Goal: Task Accomplishment & Management: Manage account settings

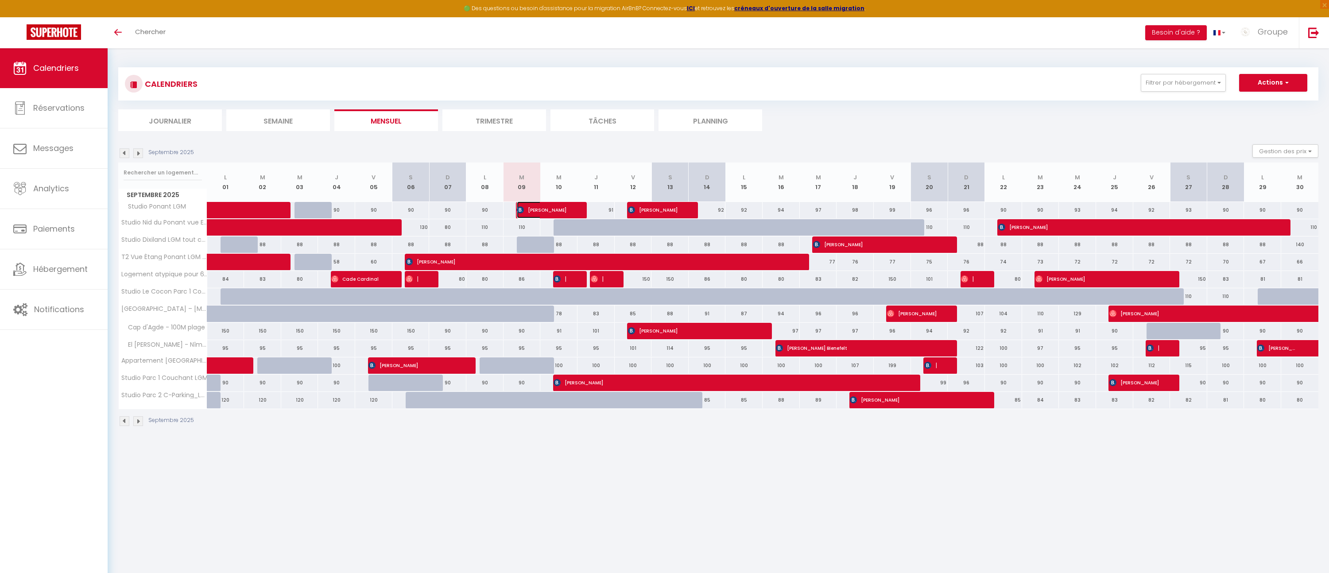
click at [528, 210] on span "[PERSON_NAME]" at bounding box center [542, 210] width 50 height 17
select select "OK"
select select "0"
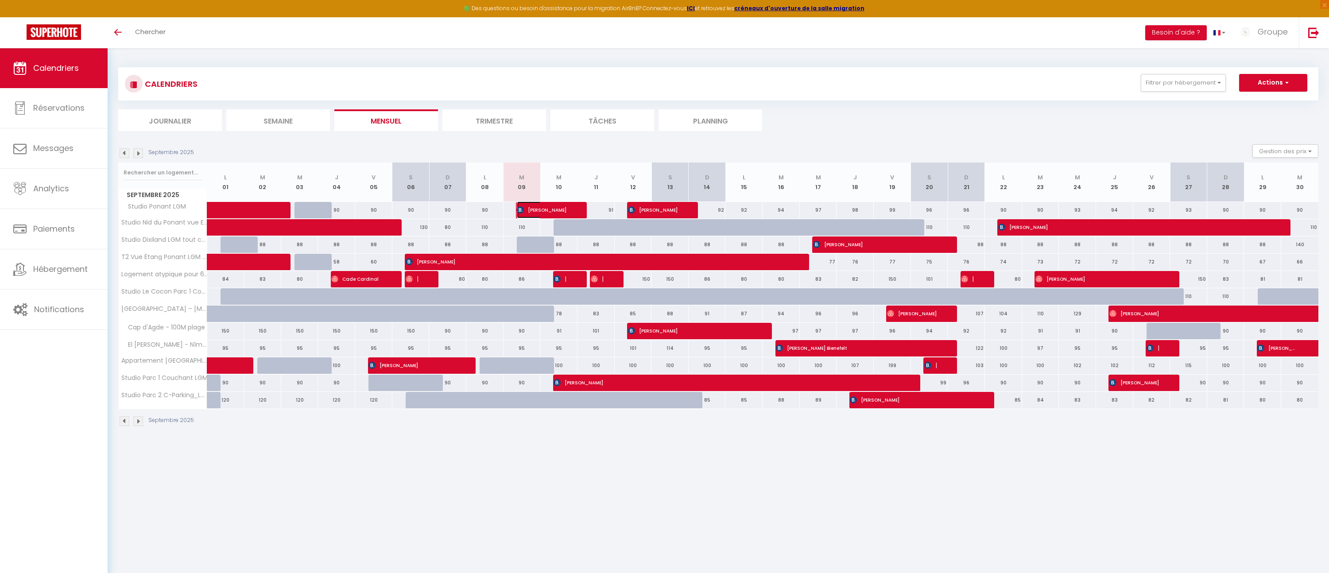
select select "1"
select select
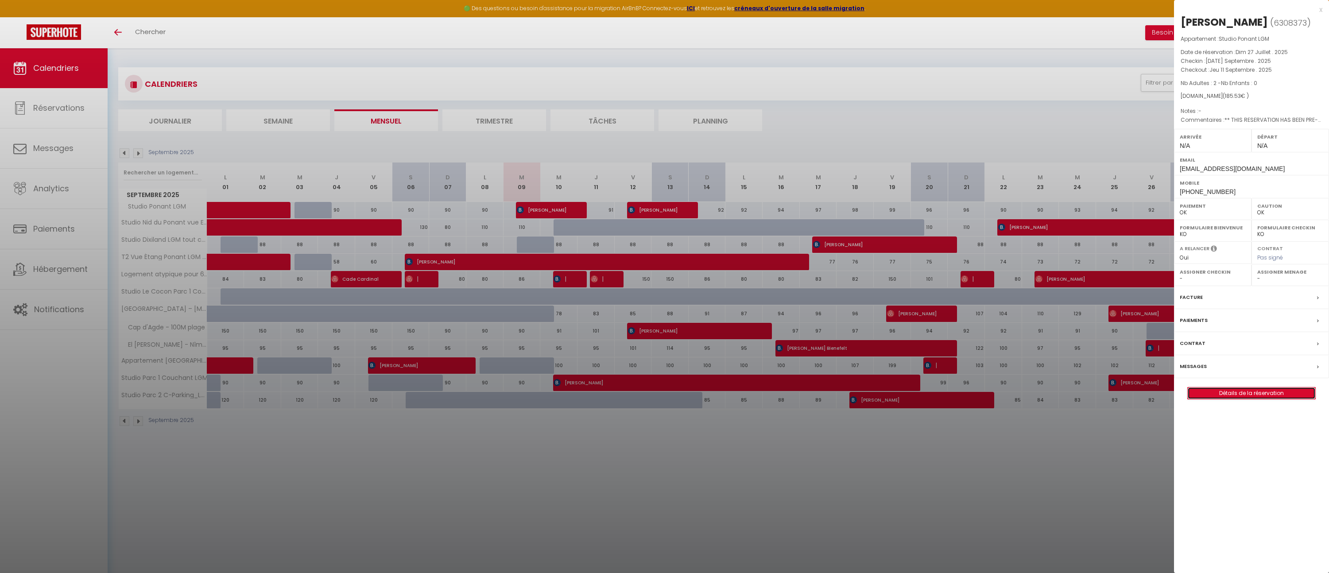
click at [1260, 394] on link "Détails de la réservation" at bounding box center [1252, 394] width 128 height 12
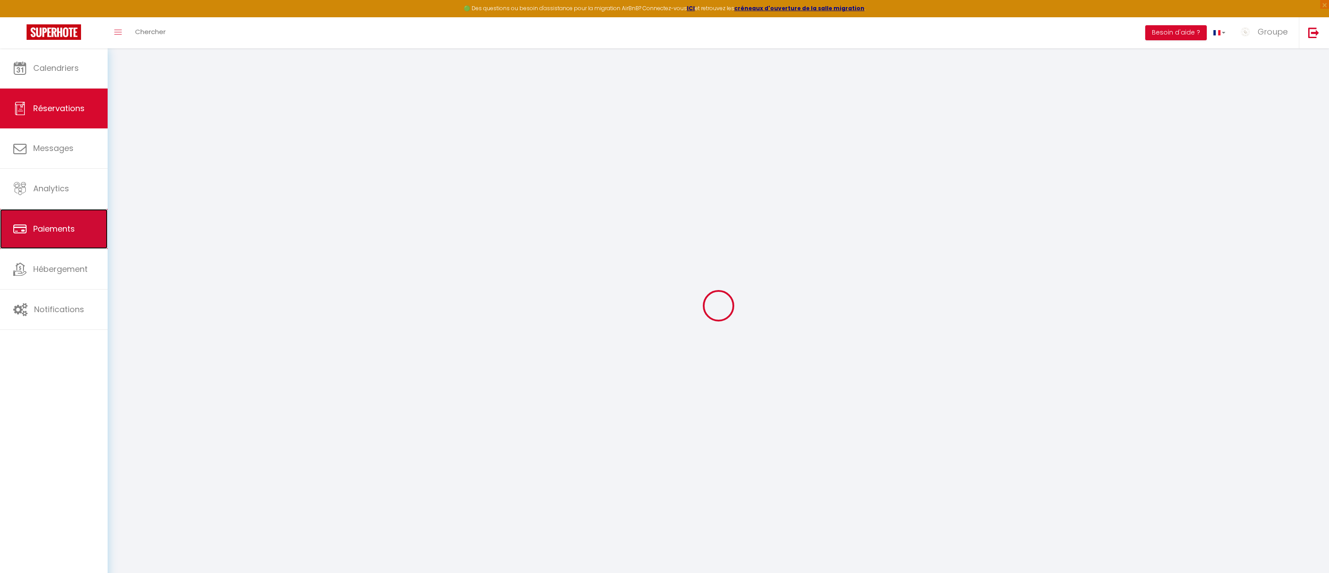
click at [43, 223] on span "Paiements" at bounding box center [54, 228] width 42 height 11
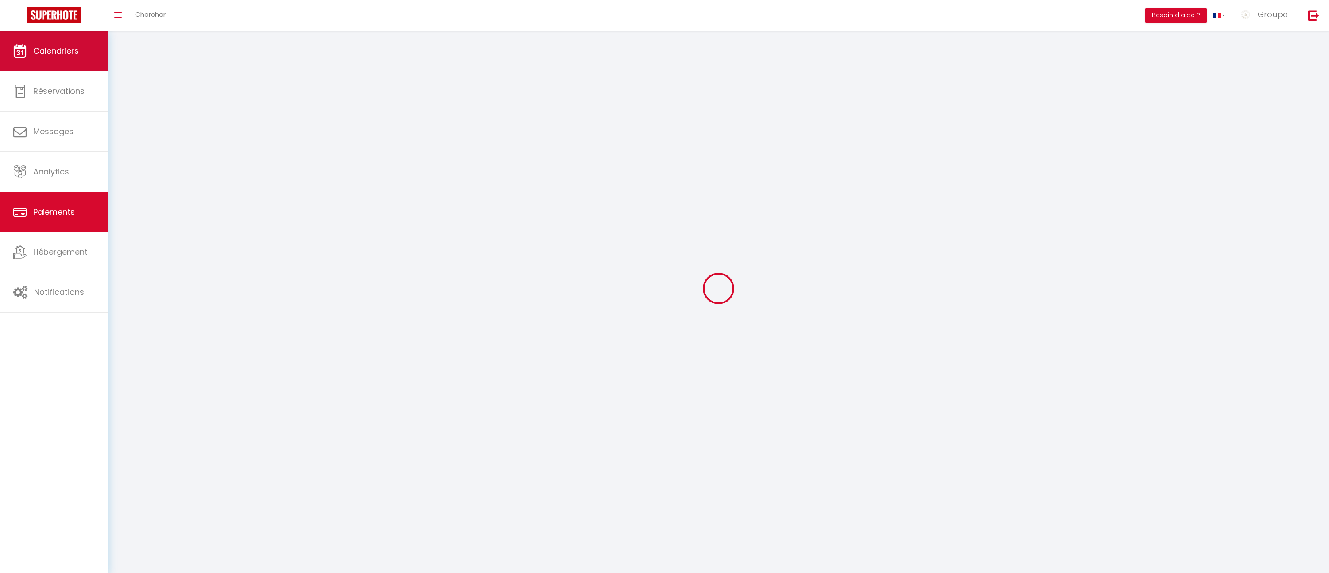
select select "2"
select select "0"
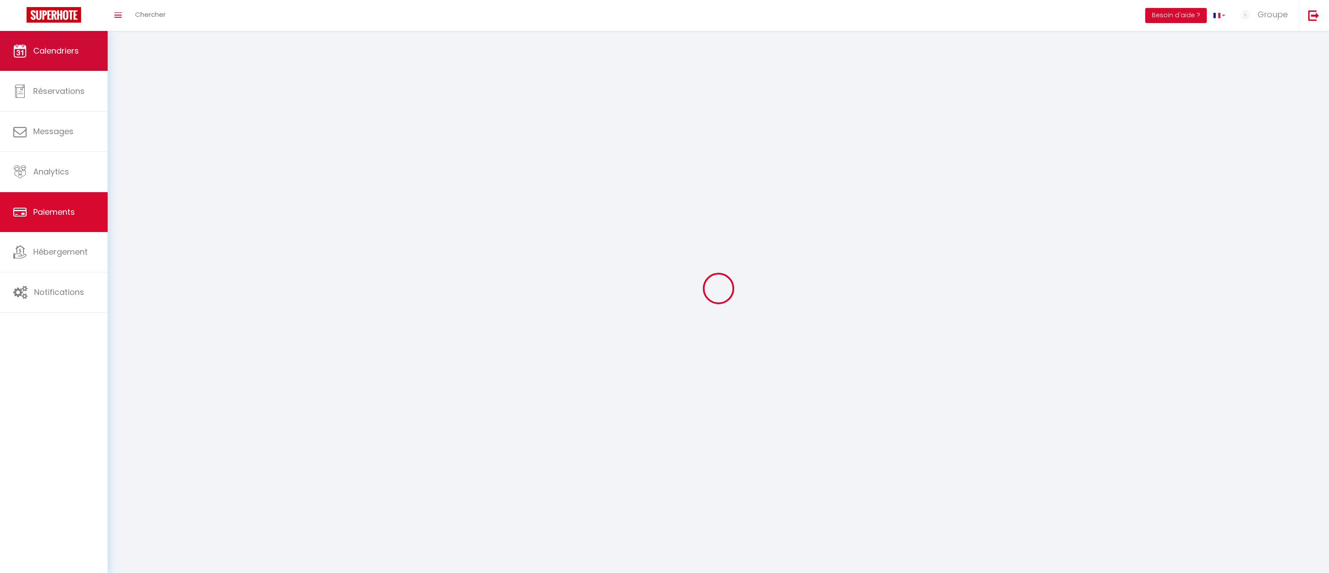
select select "0"
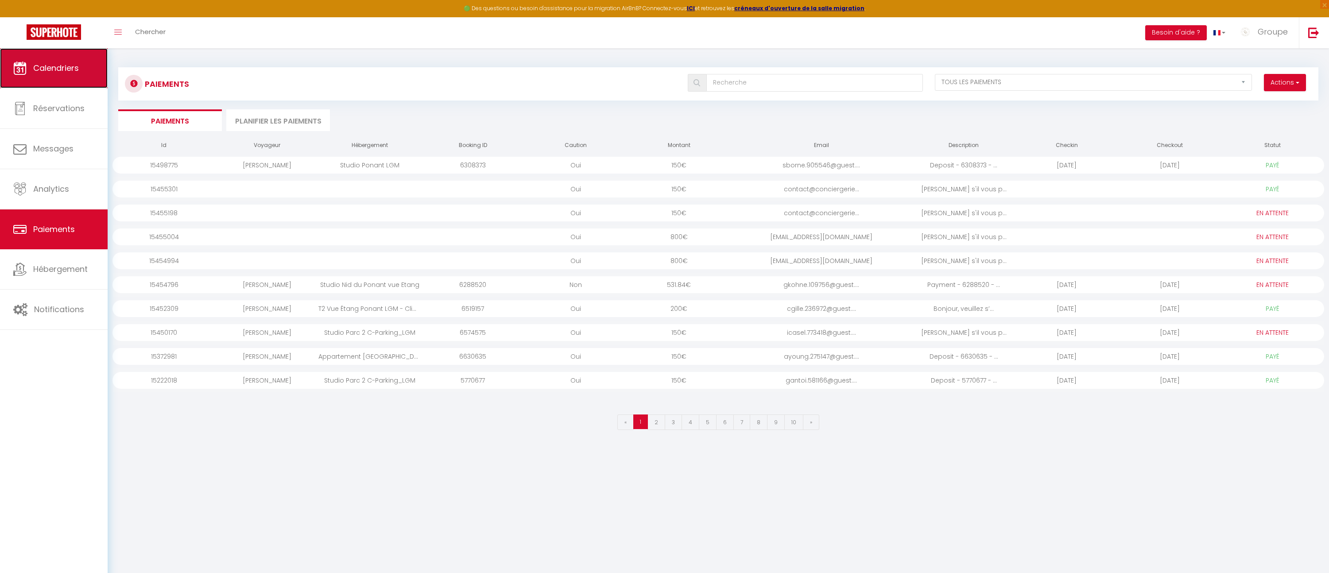
click at [60, 67] on span "Calendriers" at bounding box center [56, 67] width 46 height 11
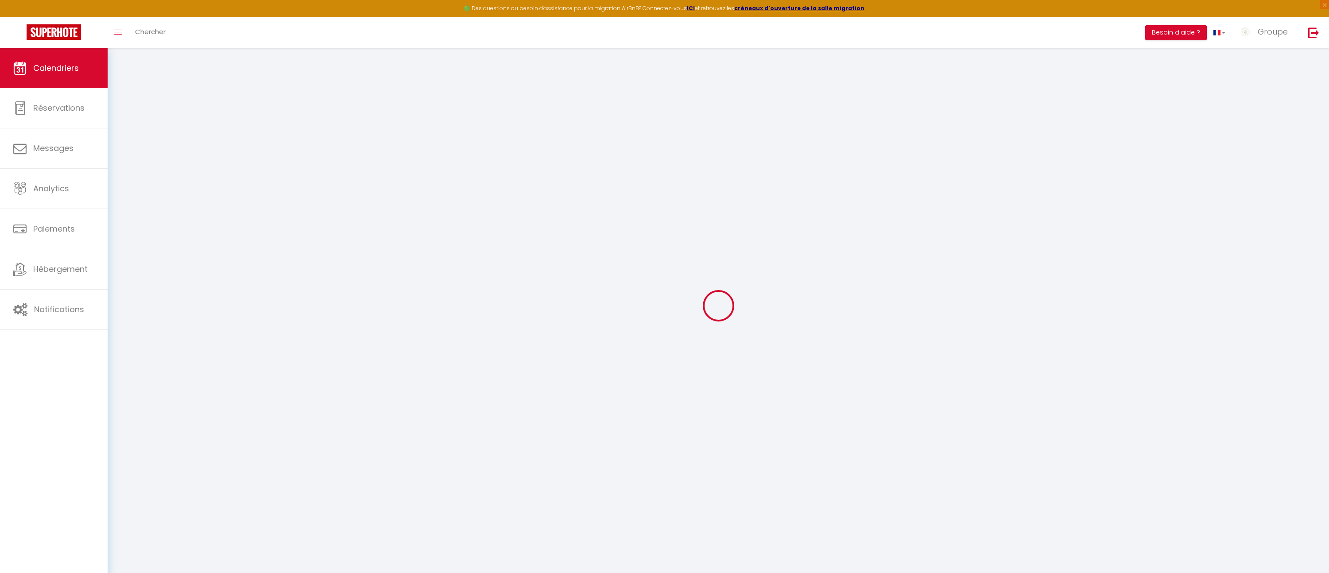
select select
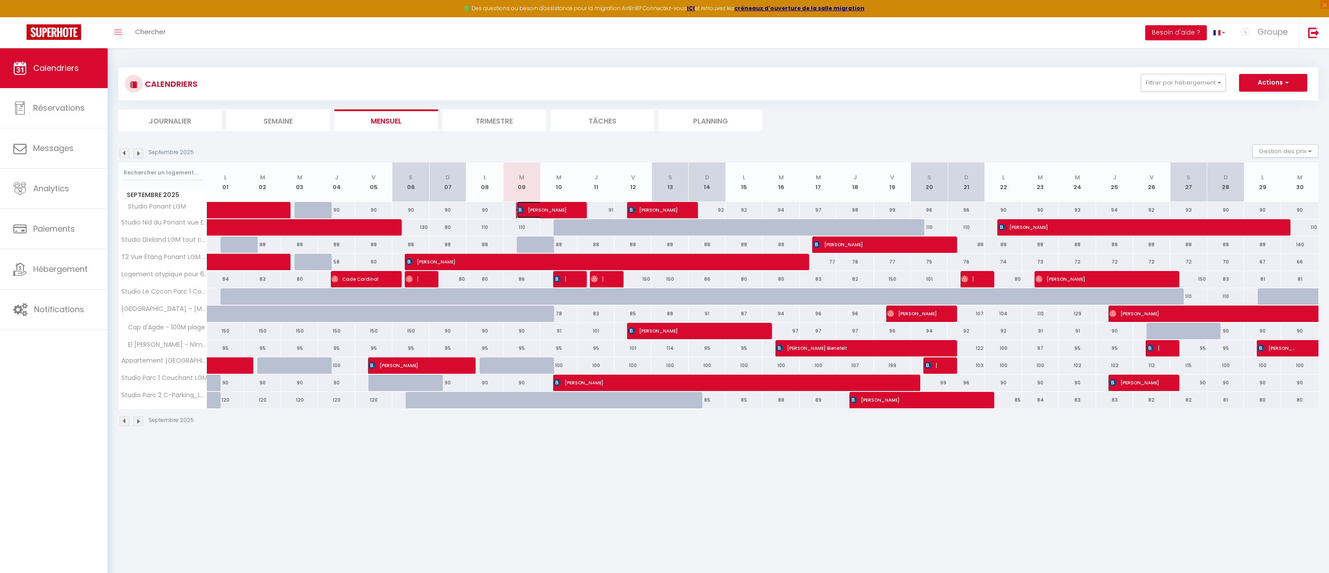
click at [559, 210] on span "[PERSON_NAME]" at bounding box center [542, 210] width 50 height 17
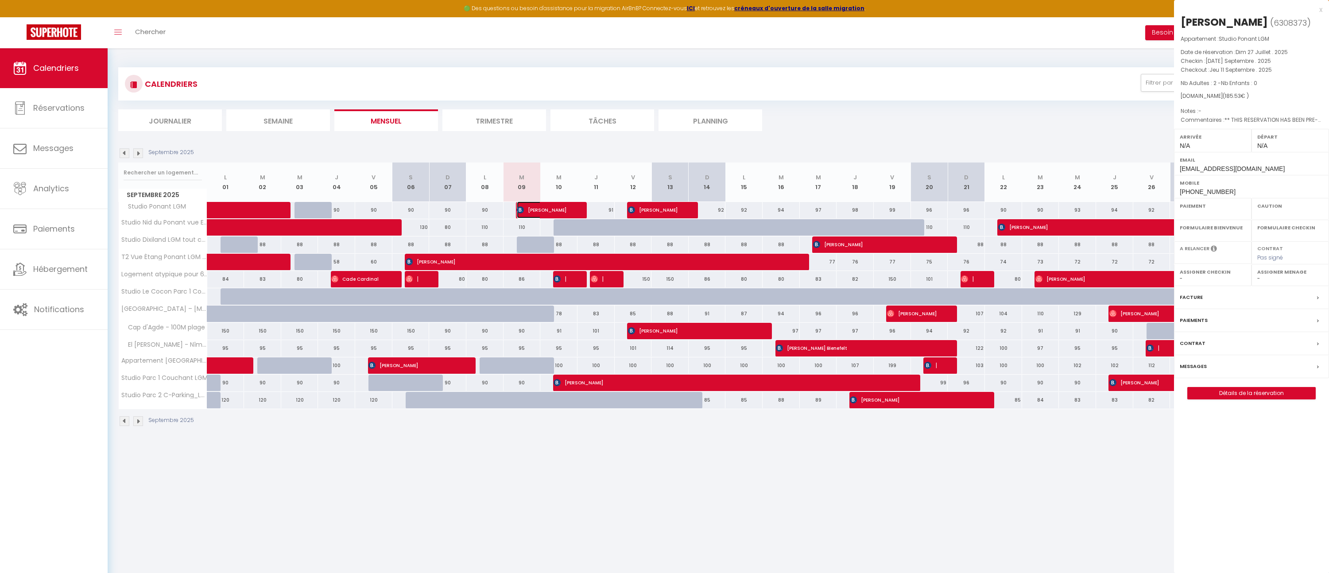
select select "OK"
select select "0"
select select "1"
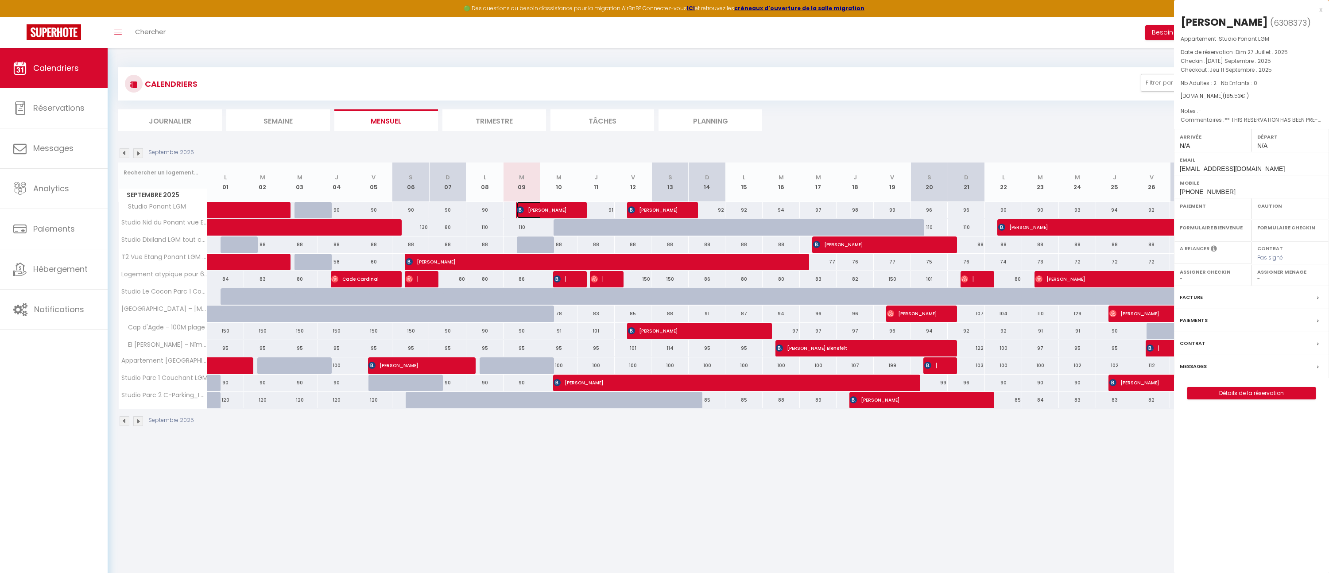
select select
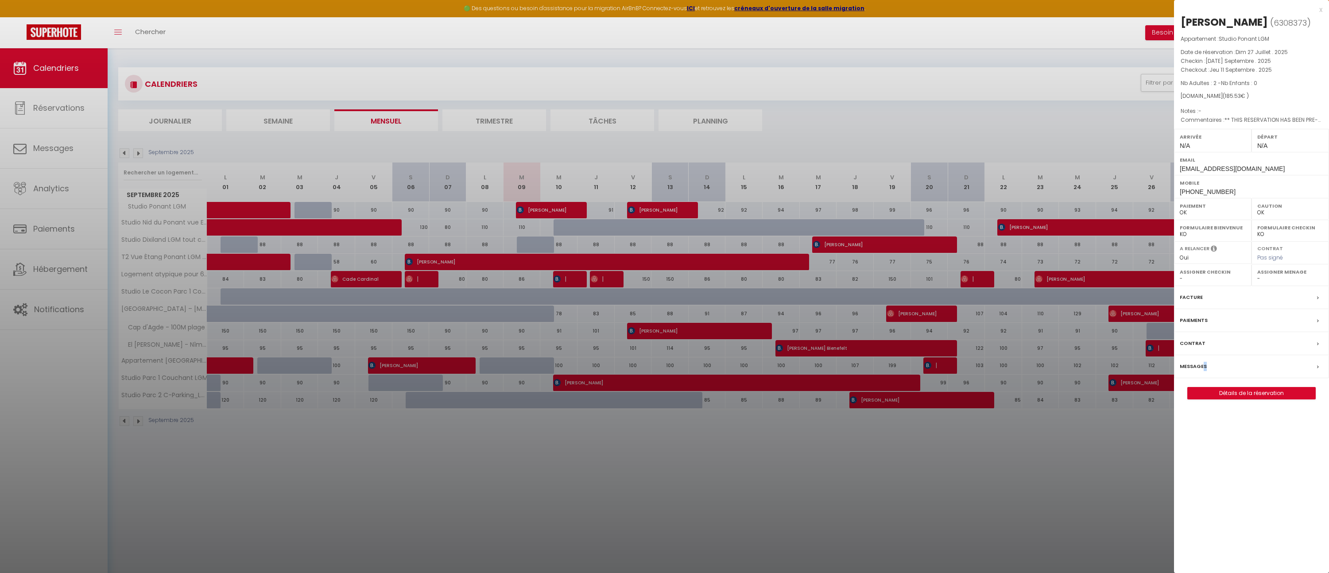
click at [1204, 366] on label "Messages" at bounding box center [1193, 366] width 27 height 9
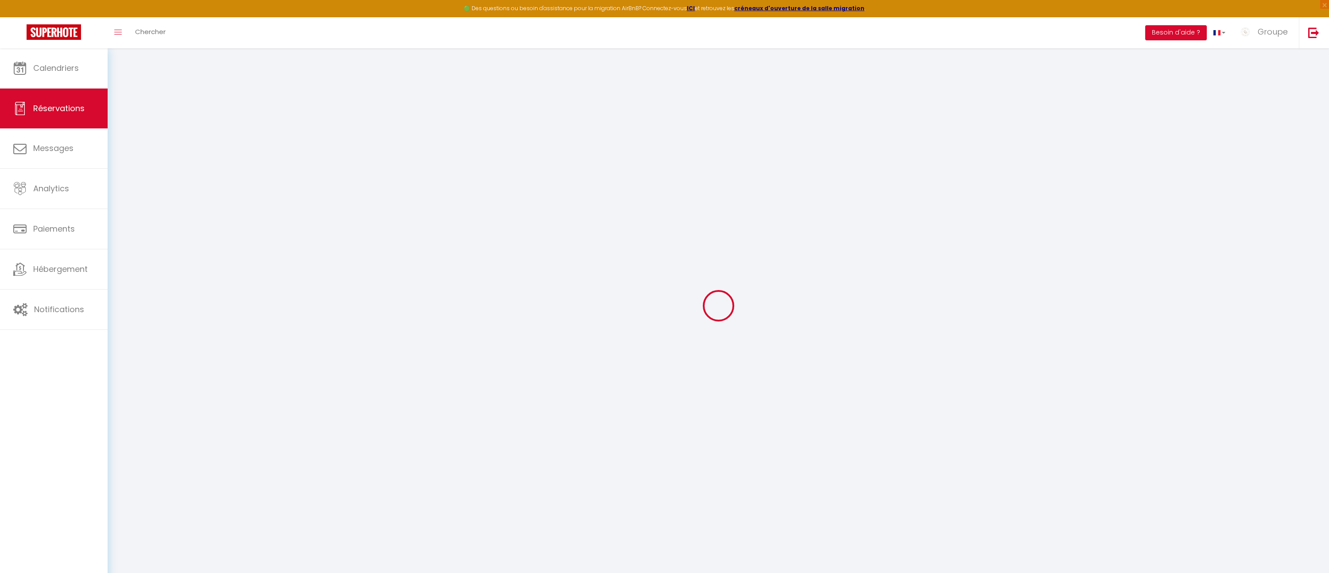
select select
checkbox input "false"
select select
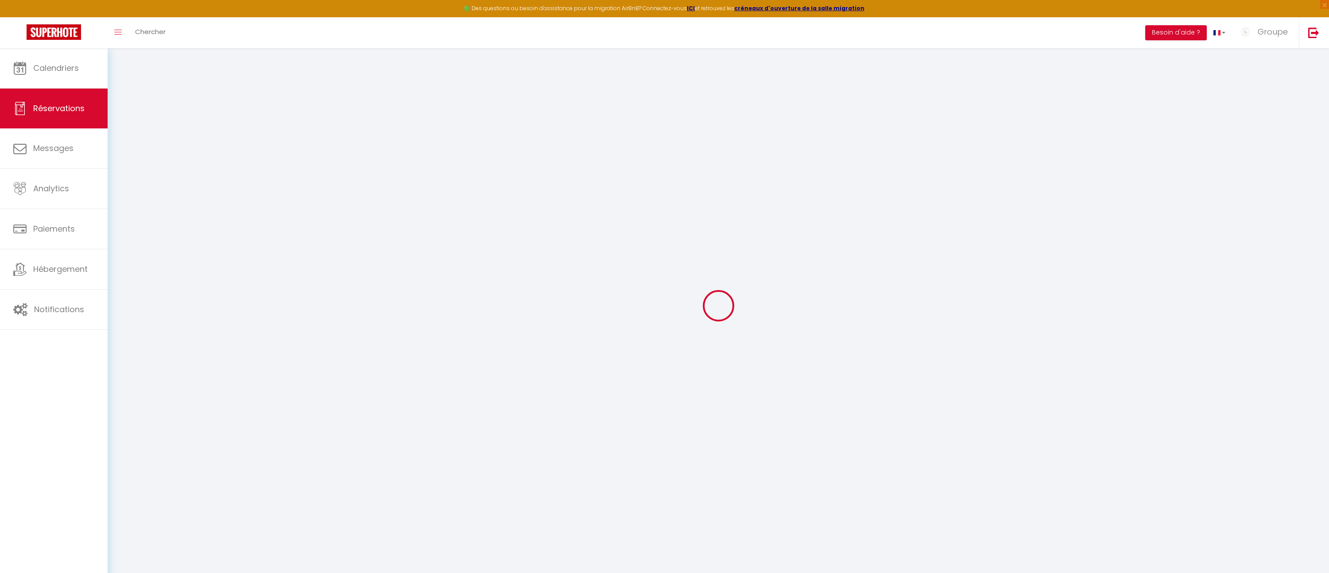
checkbox input "false"
type textarea "** THIS RESERVATION HAS BEEN PRE-PAID ** BOOKING NOTE : Payment charge is EUR 2…"
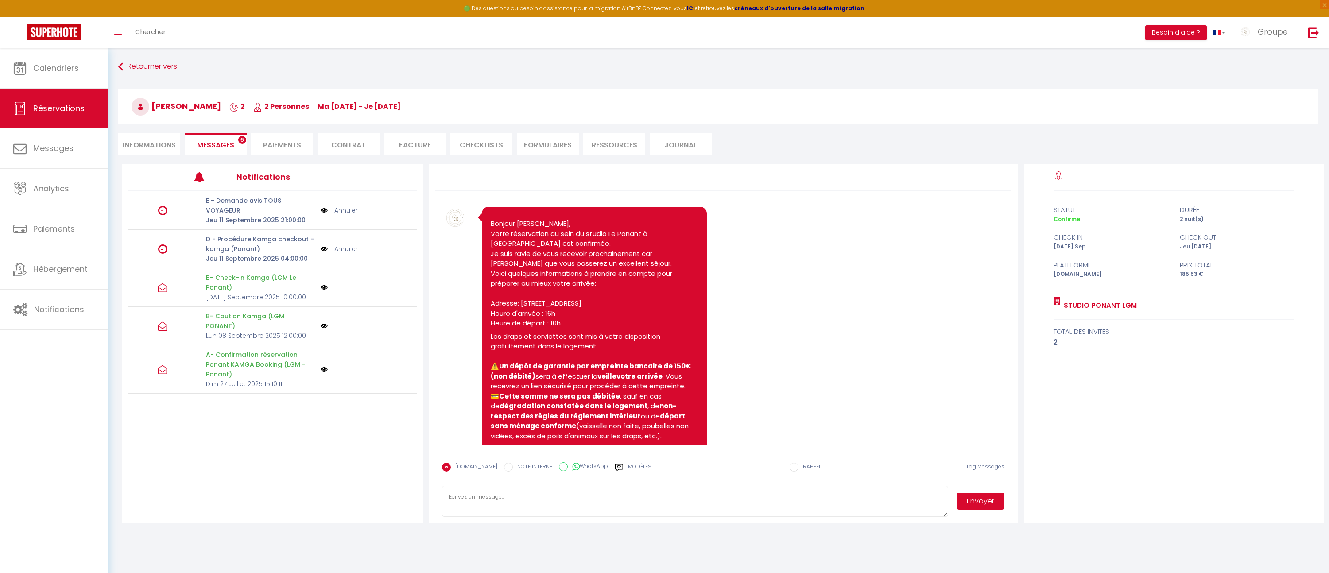
scroll to position [1019, 0]
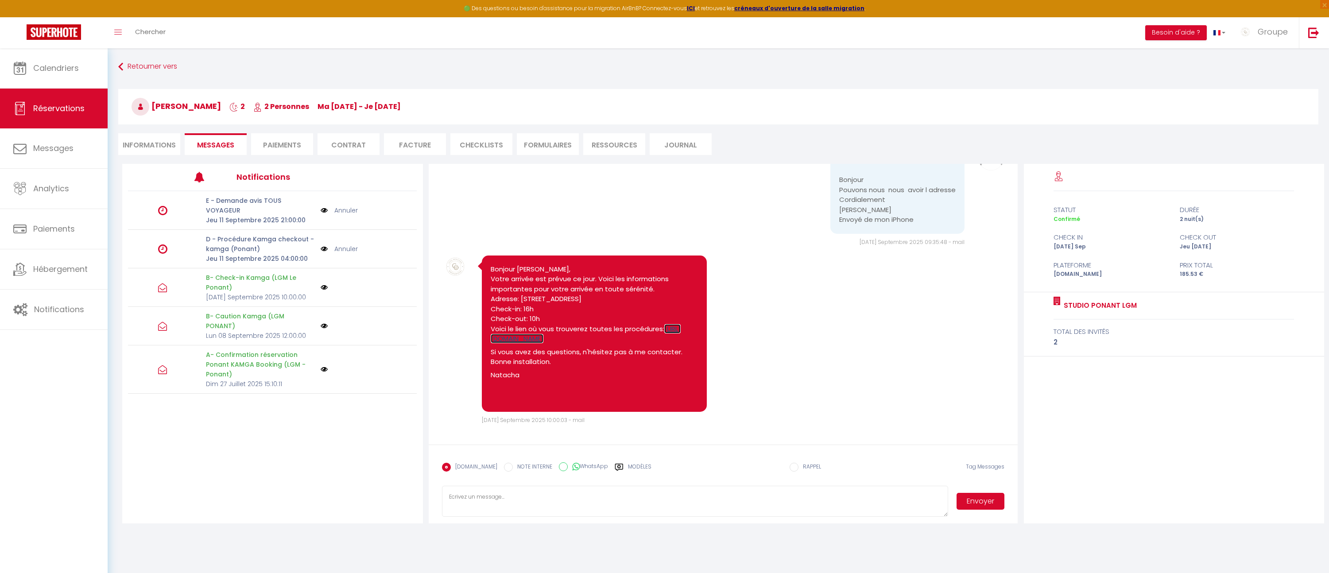
click at [551, 340] on link "[URL][DOMAIN_NAME]" at bounding box center [586, 333] width 190 height 19
